Goal: Task Accomplishment & Management: Complete application form

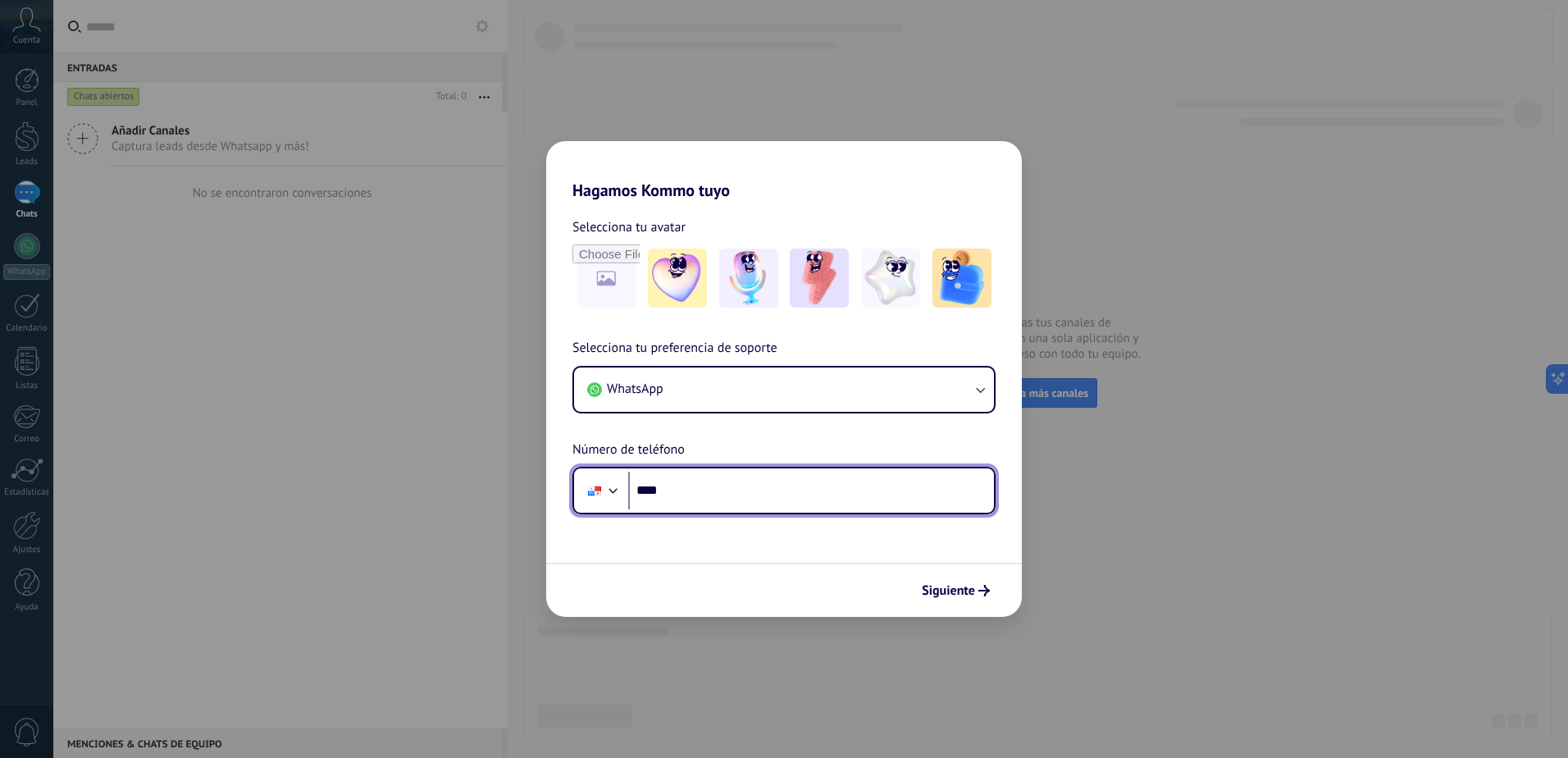
click at [688, 488] on input "****" at bounding box center [811, 490] width 366 height 38
type input "**********"
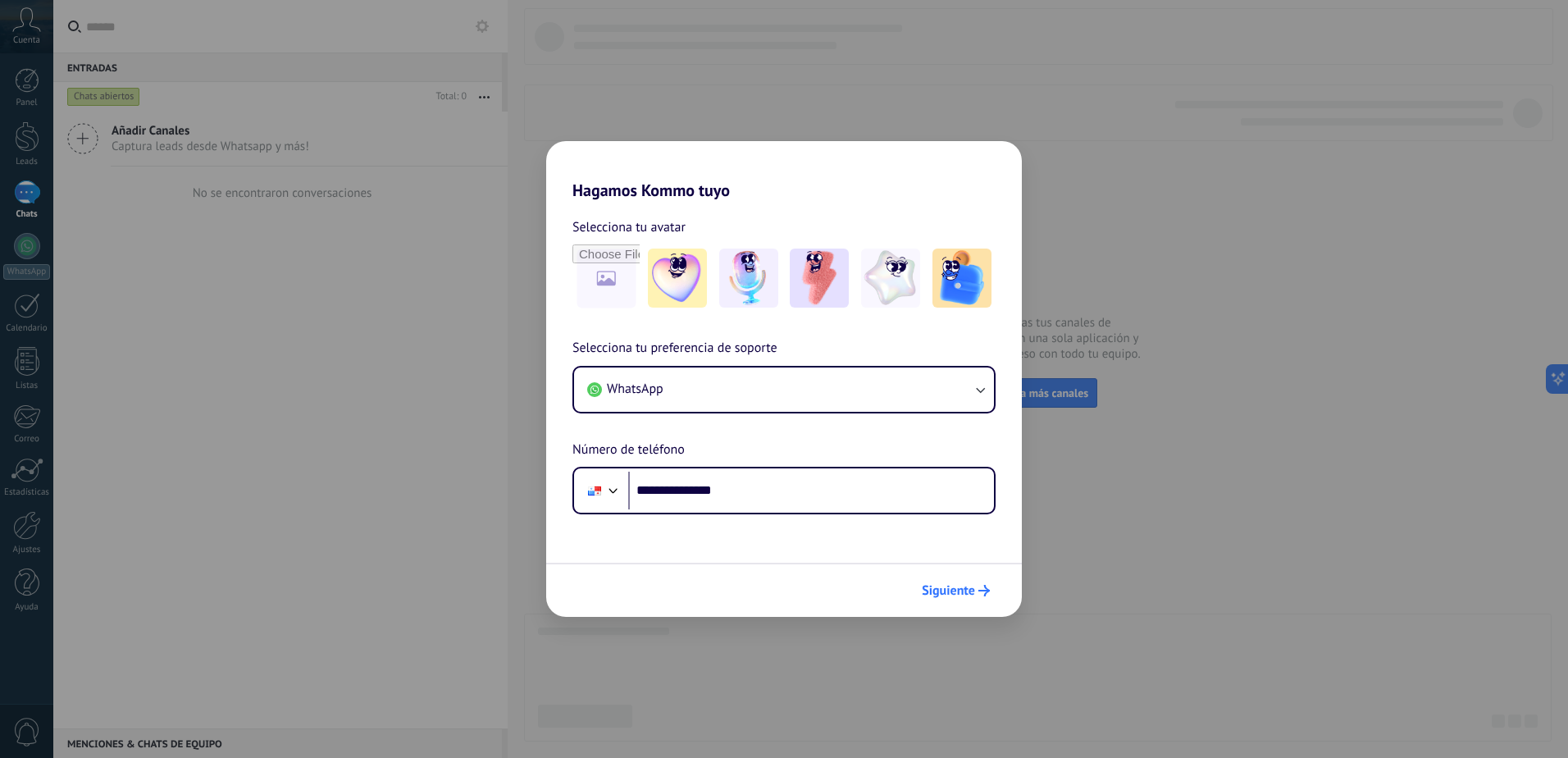
click at [928, 590] on span "Siguiente" at bounding box center [948, 591] width 53 height 12
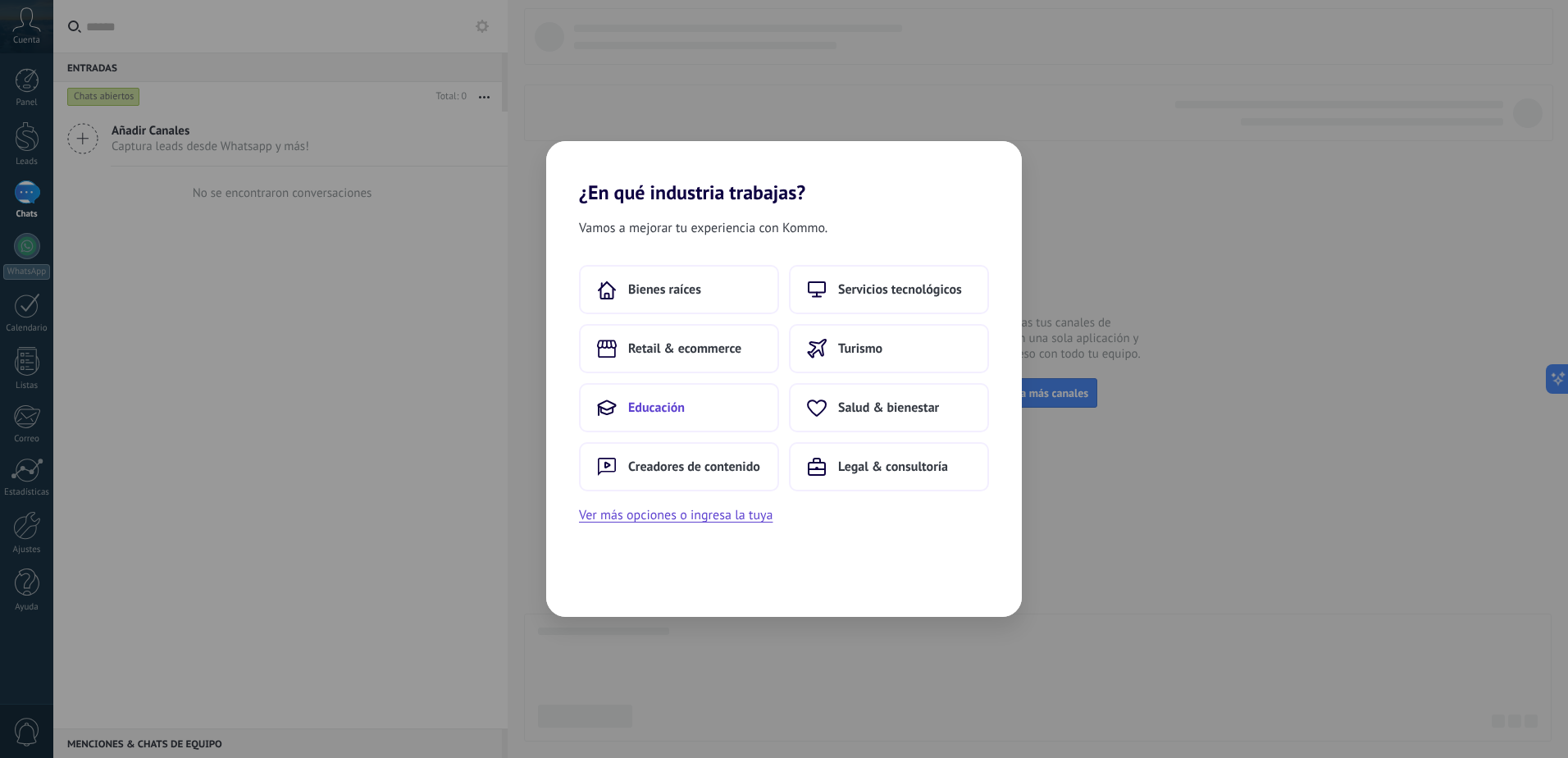
click at [680, 418] on button "Educación" at bounding box center [679, 407] width 201 height 49
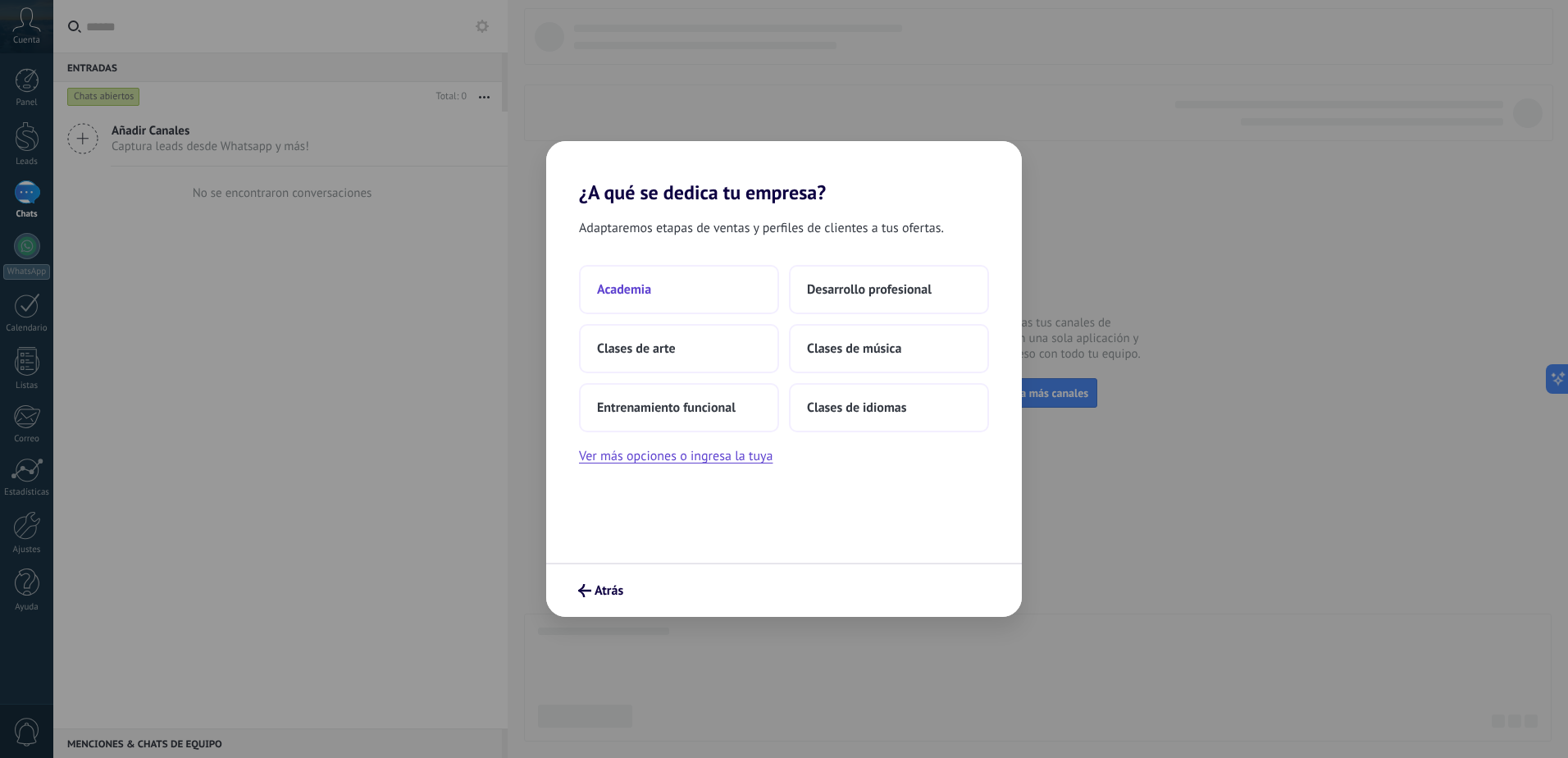
click at [650, 297] on span "Academia" at bounding box center [624, 289] width 54 height 16
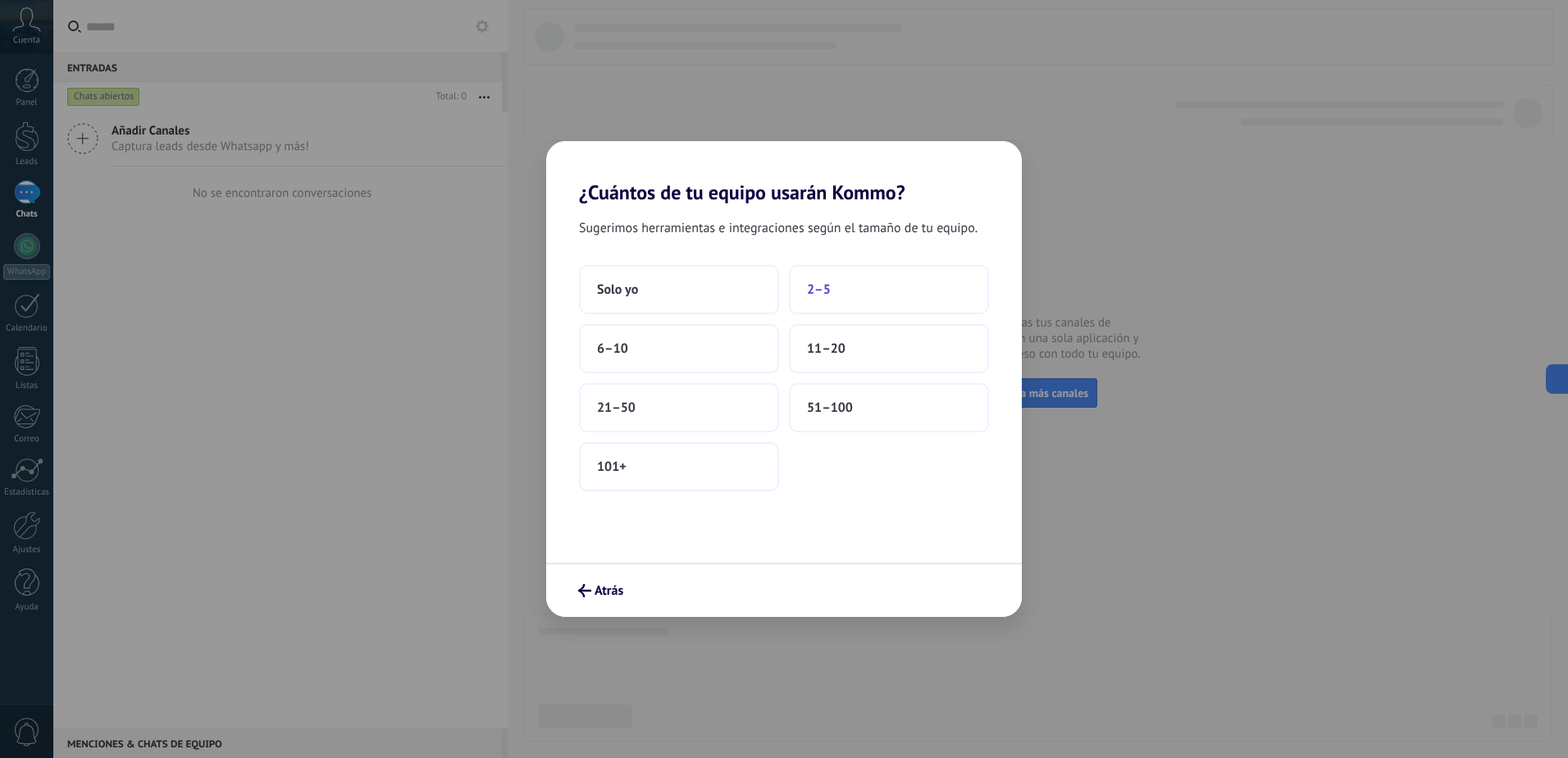
click at [843, 297] on button "2–5" at bounding box center [889, 289] width 201 height 49
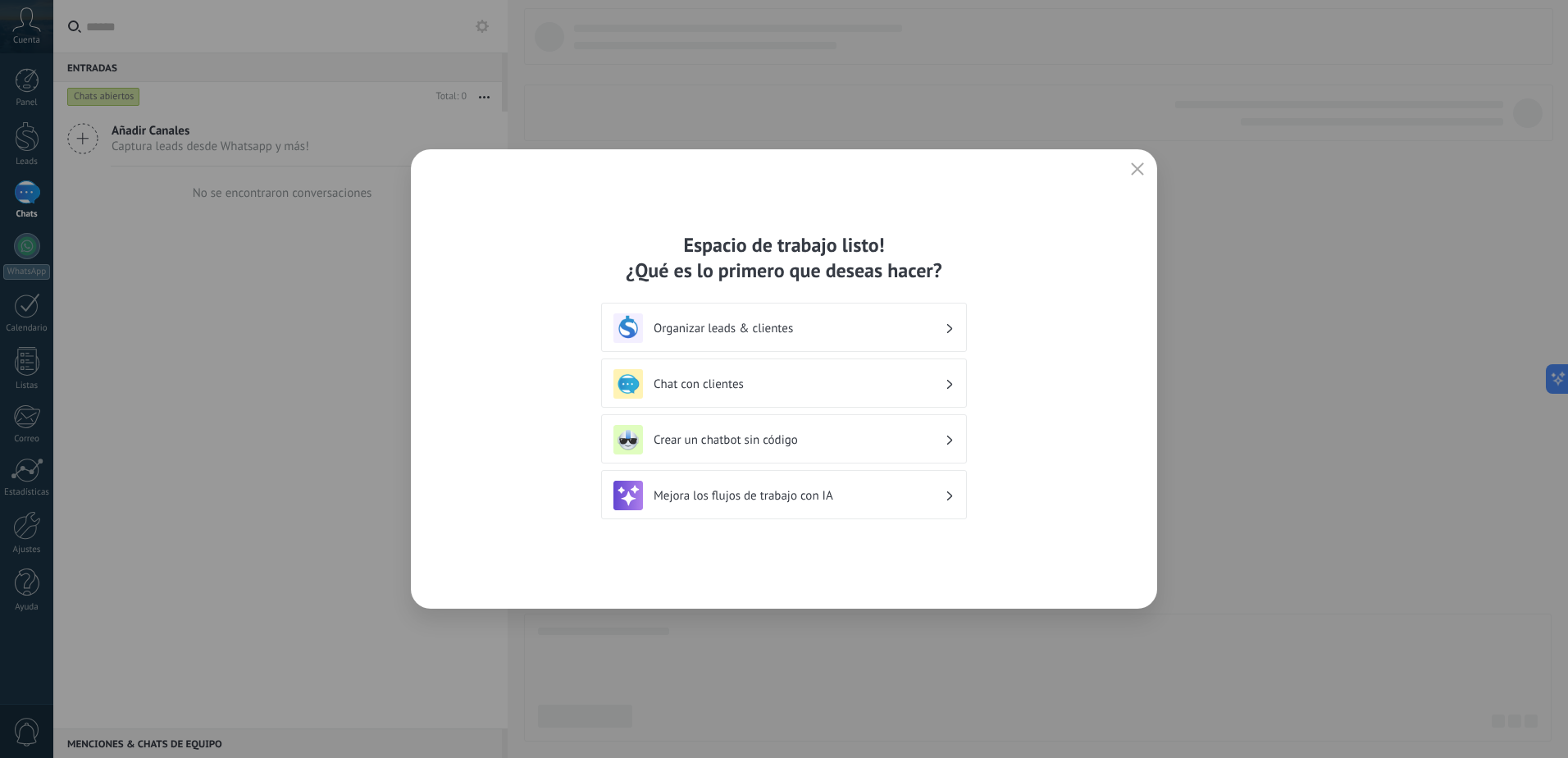
click at [749, 334] on h3 "Organizar leads & clientes" at bounding box center [800, 329] width 292 height 16
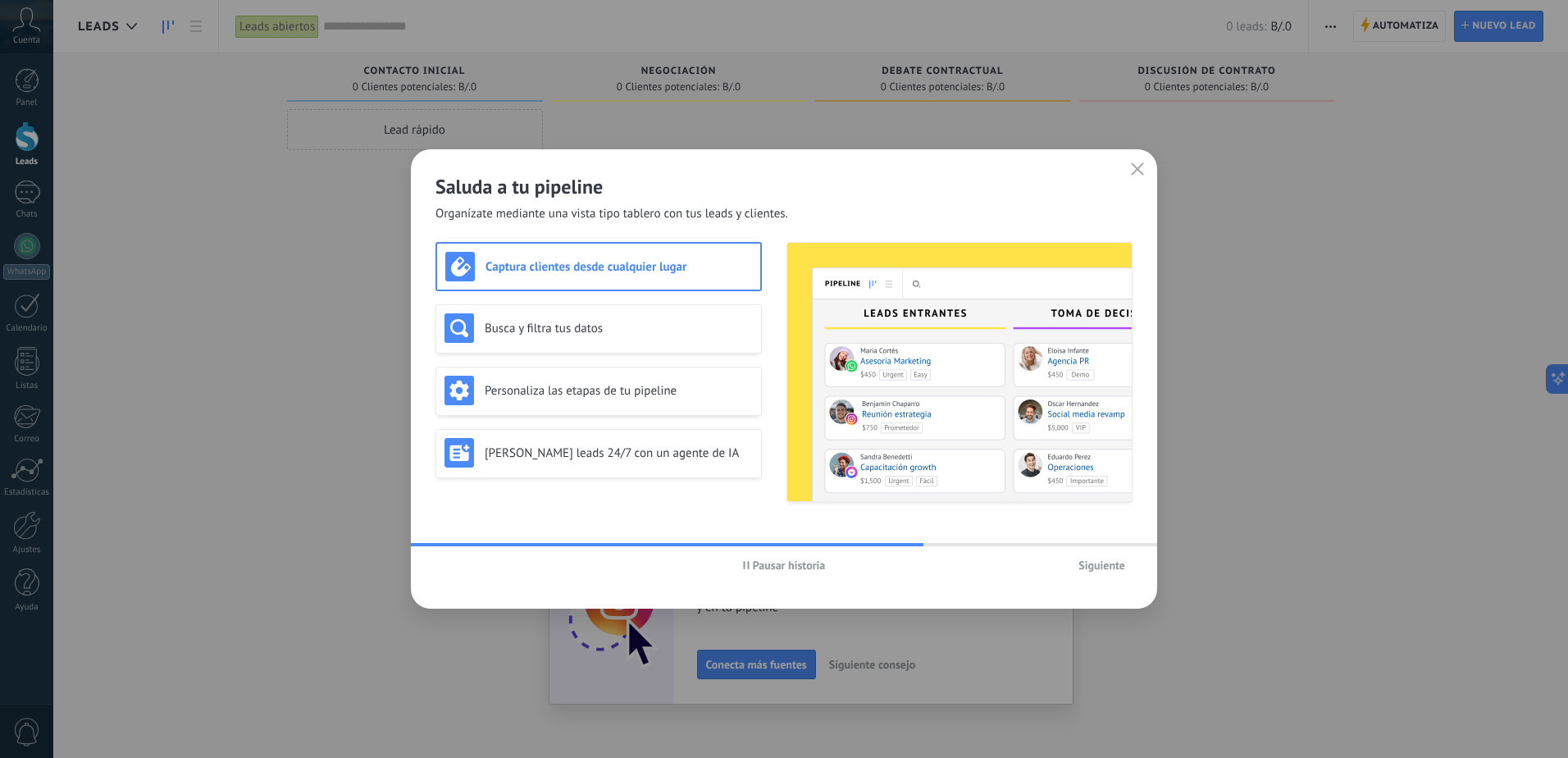
click at [602, 264] on h3 "Captura clientes desde cualquier lugar" at bounding box center [618, 267] width 267 height 16
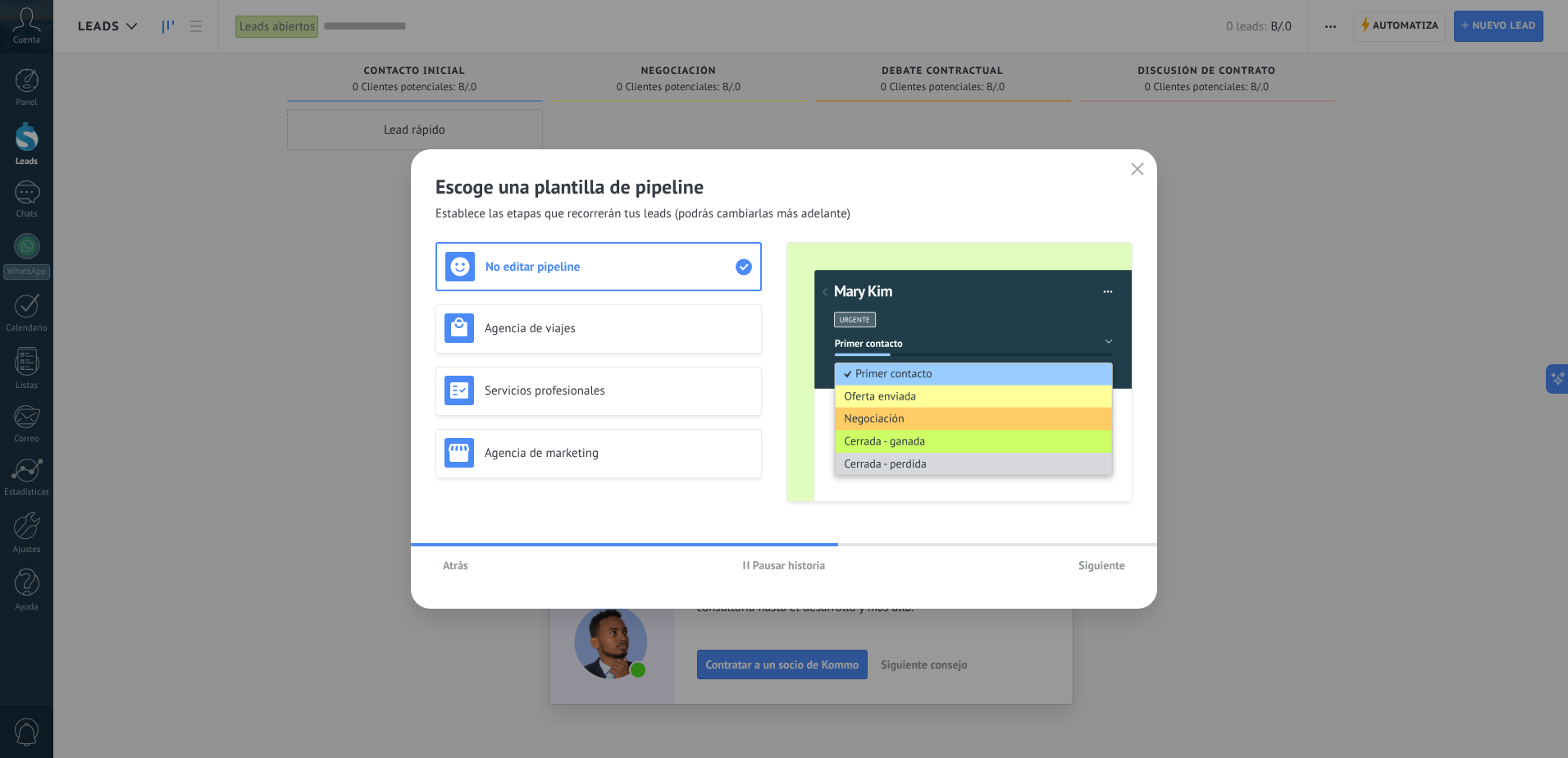
click at [1086, 569] on span "Siguiente" at bounding box center [1102, 565] width 47 height 12
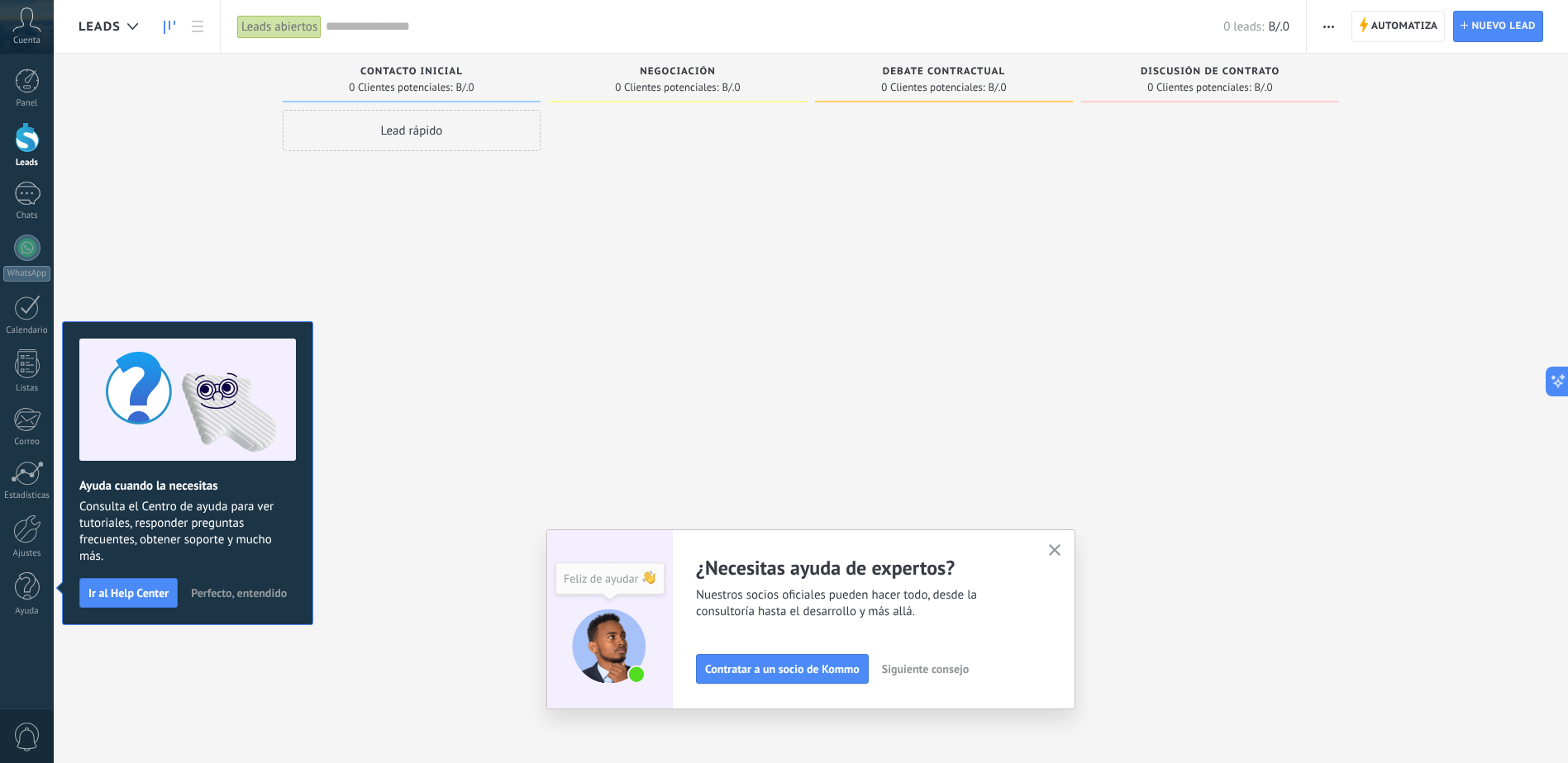
click at [939, 663] on span "Siguiente consejo" at bounding box center [925, 669] width 87 height 12
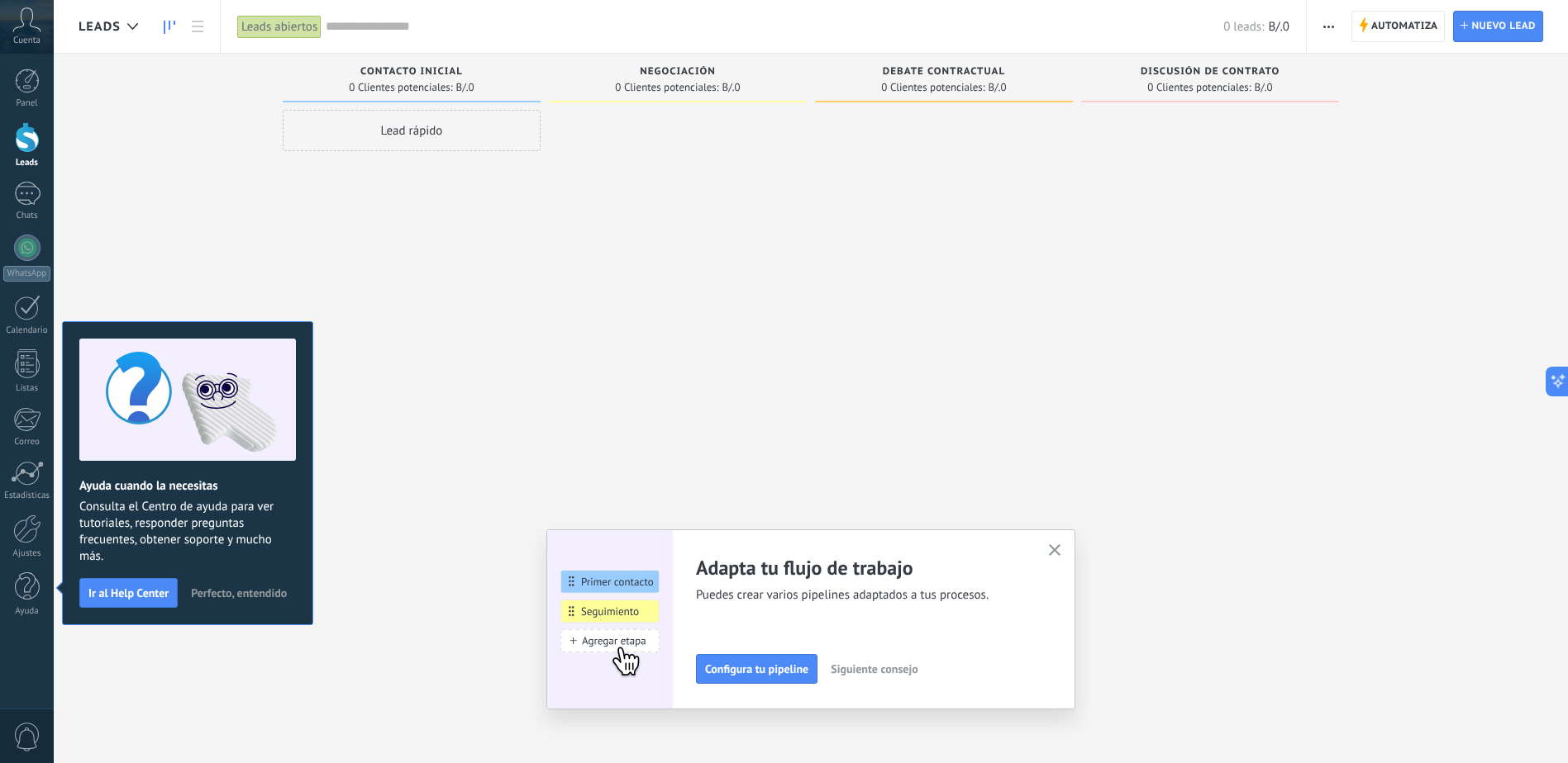
click at [905, 669] on span "Siguiente consejo" at bounding box center [874, 669] width 87 height 12
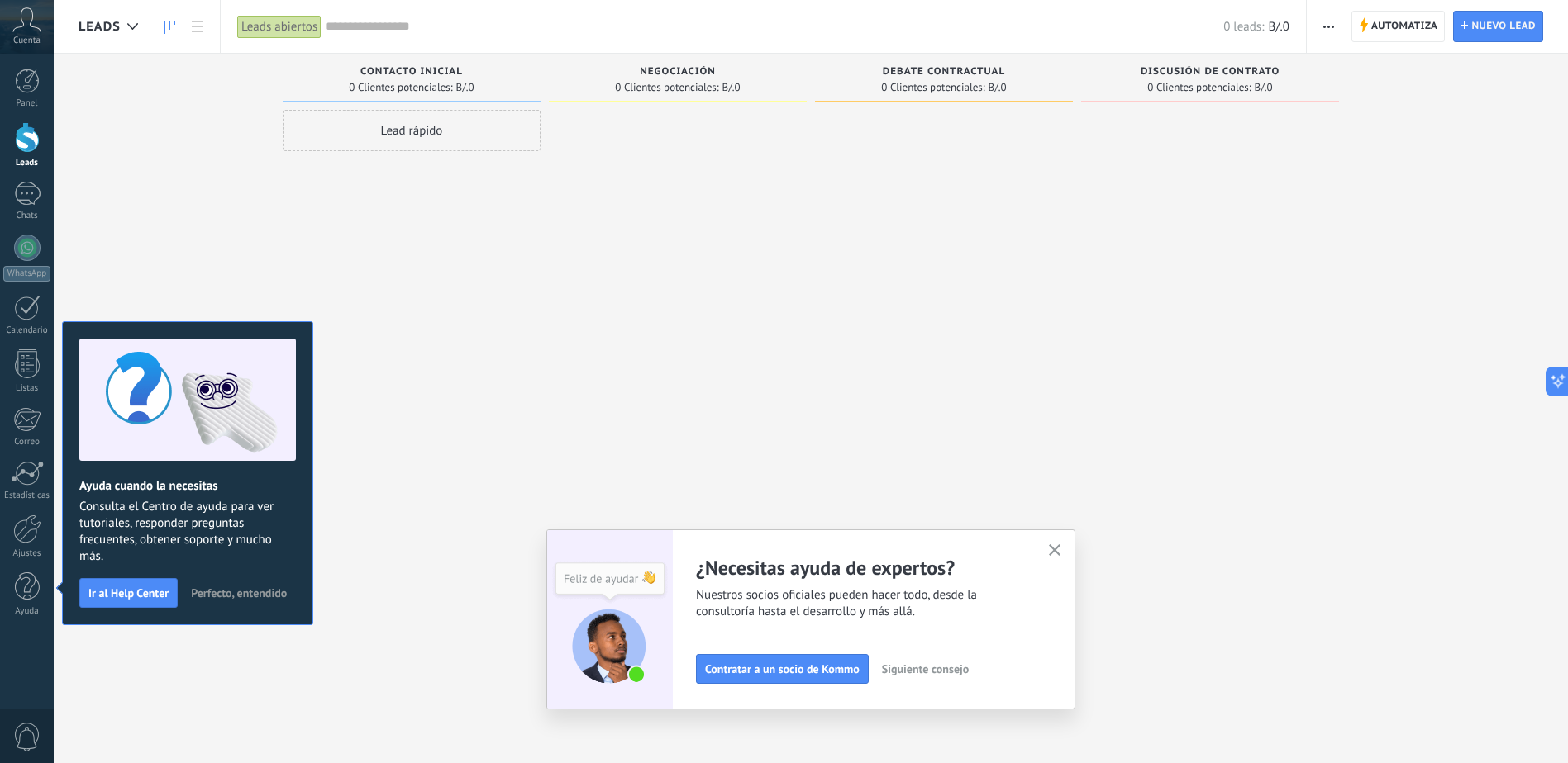
click at [1060, 542] on button "button" at bounding box center [1054, 551] width 21 height 22
